Goal: Task Accomplishment & Management: Complete application form

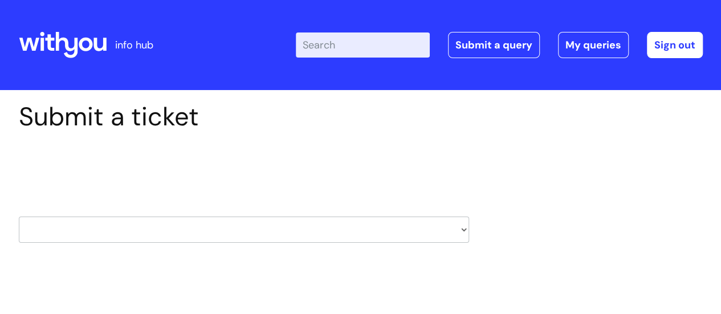
click at [396, 234] on select "HR / People IT and Support Clinical Drug Alerts Finance Accounts Data Support T…" at bounding box center [244, 230] width 450 height 26
select select "it_and_support"
click at [19, 217] on select "HR / People IT and Support Clinical Drug Alerts Finance Accounts Data Support T…" at bounding box center [244, 230] width 450 height 26
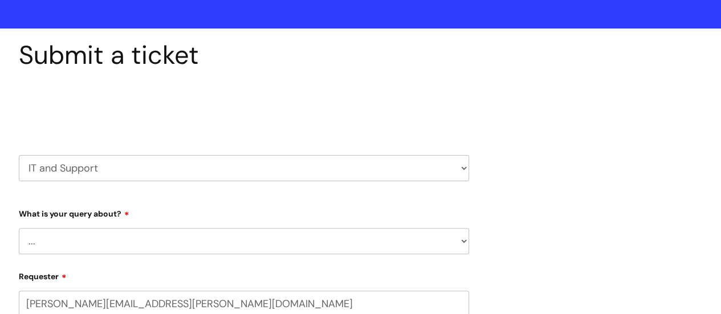
scroll to position [114, 0]
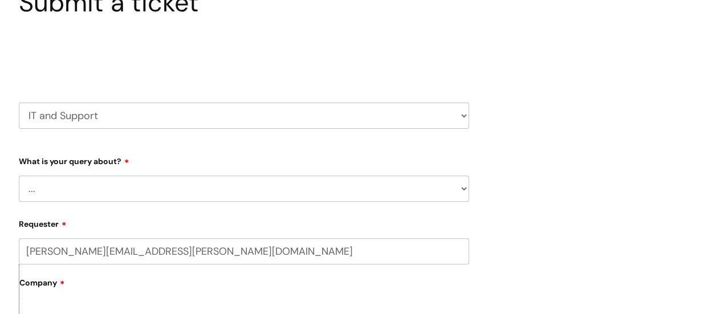
click at [456, 186] on select "... Mobile Phone Reset & MFA Accounts, Starters and Leavers IT Hardware issue I…" at bounding box center [244, 189] width 450 height 26
select select "Something Else"
click at [19, 176] on select "... Mobile Phone Reset & MFA Accounts, Starters and Leavers IT Hardware issue I…" at bounding box center [244, 189] width 450 height 26
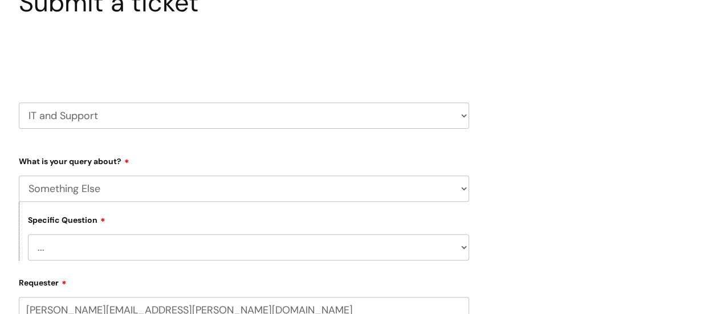
click at [302, 247] on select "... My problem is not listed" at bounding box center [248, 247] width 441 height 26
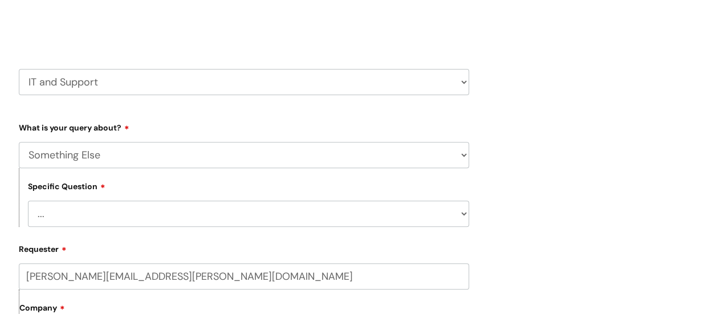
scroll to position [171, 0]
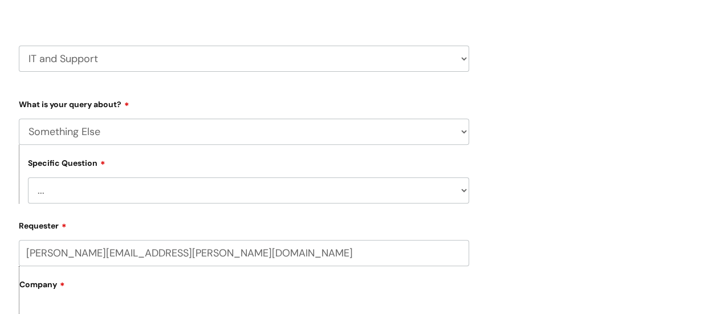
click at [129, 194] on select "... My problem is not listed" at bounding box center [248, 190] width 441 height 26
select select "My problem is not listed"
click at [28, 178] on select "... My problem is not listed" at bounding box center [248, 190] width 441 height 26
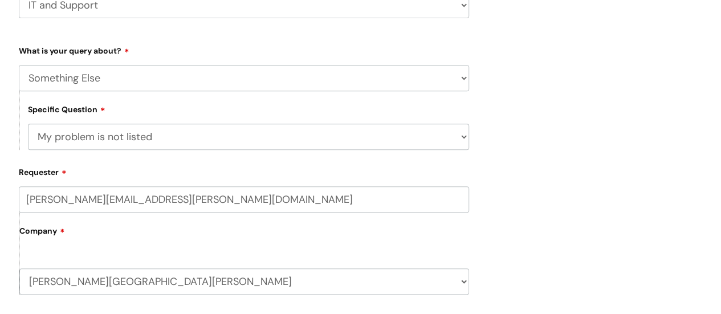
scroll to position [342, 0]
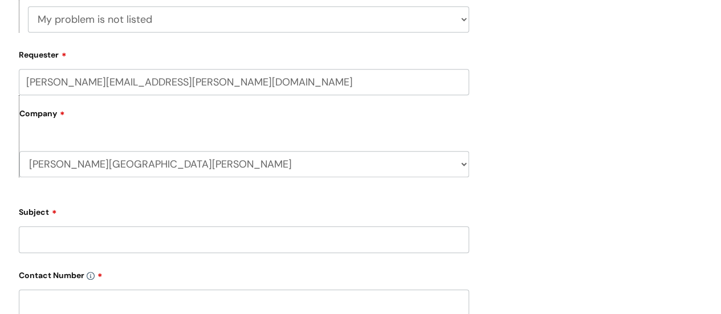
click at [225, 170] on select "[PERSON_NAME][GEOGRAPHIC_DATA][PERSON_NAME] WithYou Current Staff" at bounding box center [244, 164] width 450 height 26
select select "80004418241"
click at [19, 152] on select "[PERSON_NAME][GEOGRAPHIC_DATA][PERSON_NAME] WithYou Current Staff" at bounding box center [244, 164] width 450 height 26
click at [179, 245] on input "Subject" at bounding box center [244, 239] width 450 height 26
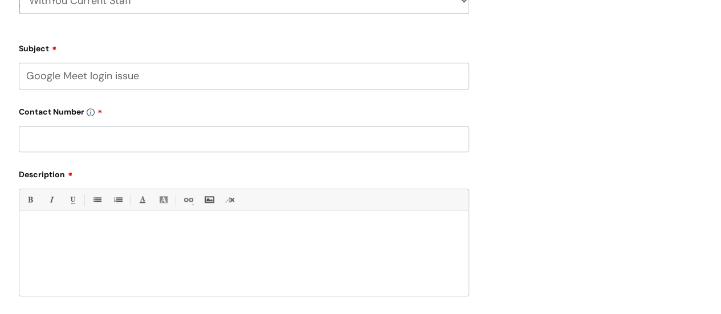
scroll to position [513, 0]
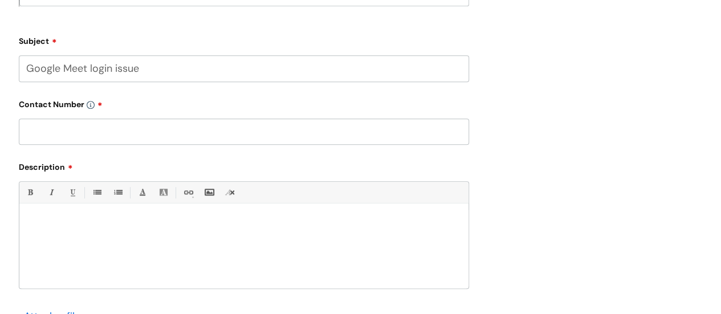
type input "Google Meet login issue"
click at [193, 138] on input "text" at bounding box center [244, 132] width 450 height 26
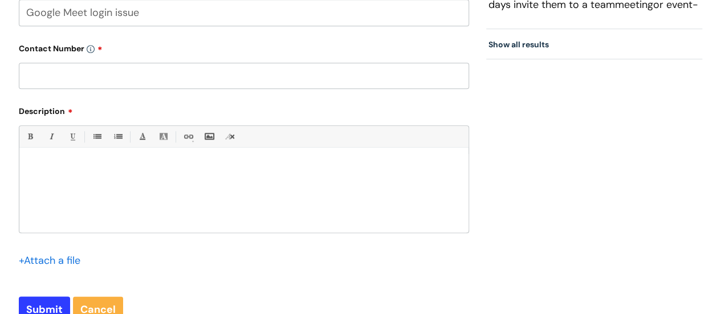
scroll to position [570, 0]
